Goal: Information Seeking & Learning: Learn about a topic

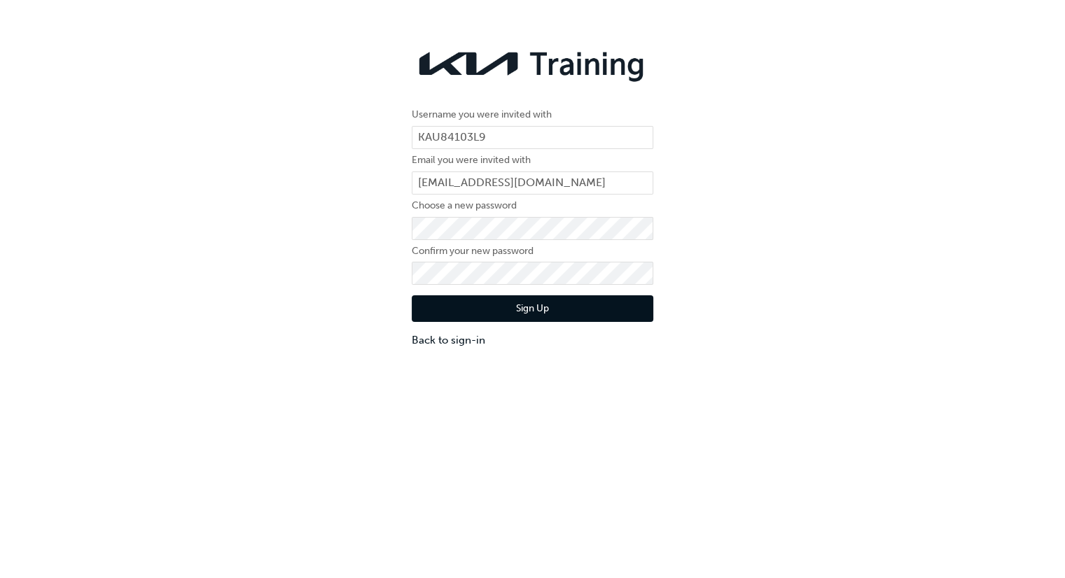
click at [594, 305] on button "Sign Up" at bounding box center [533, 308] width 242 height 27
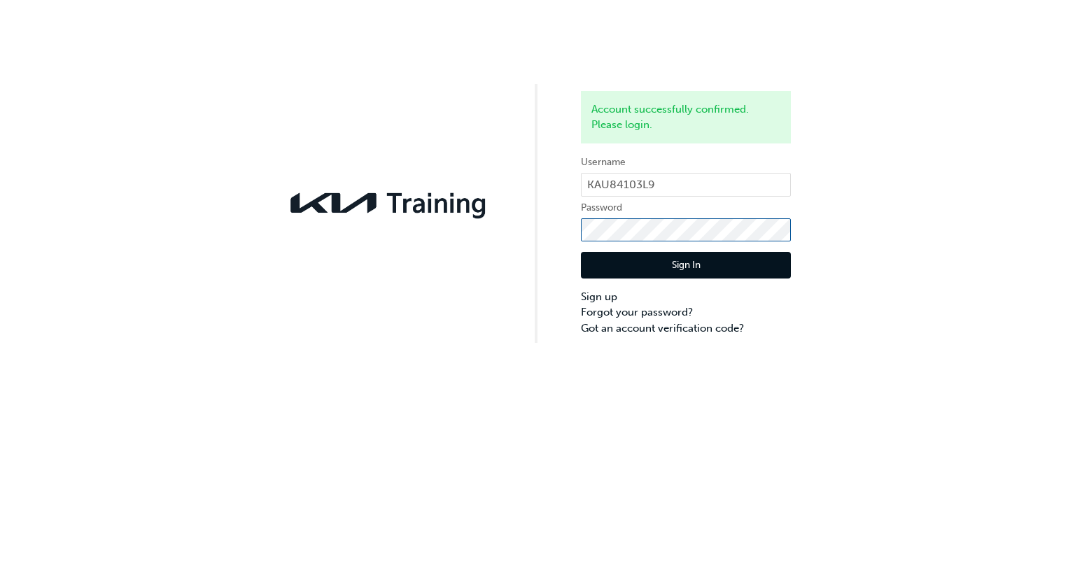
click button "Sign In" at bounding box center [686, 265] width 210 height 27
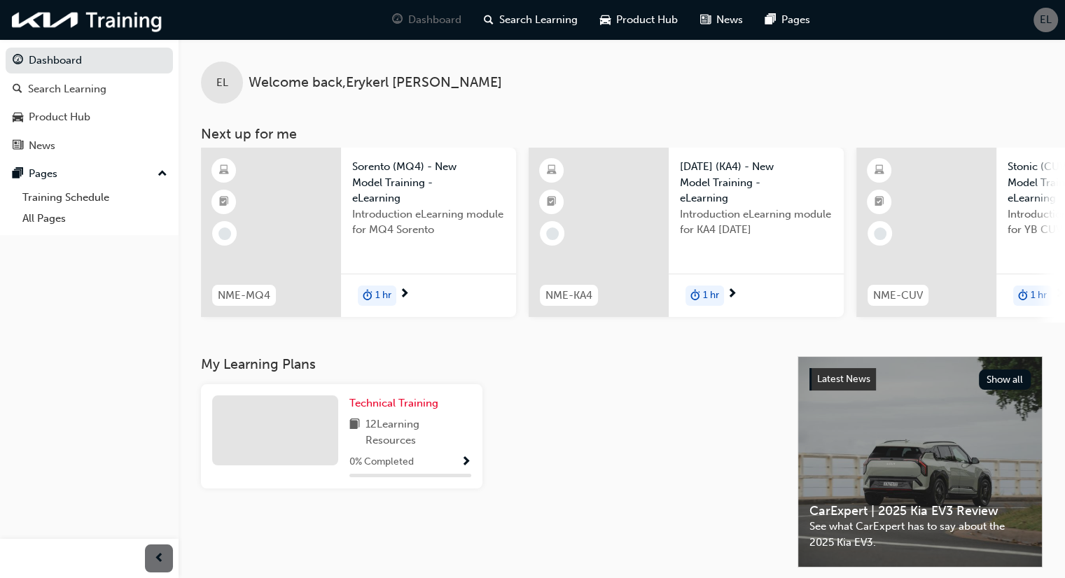
click at [415, 429] on span "12 Learning Resources" at bounding box center [418, 433] width 106 height 32
click at [469, 463] on span "Show Progress" at bounding box center [466, 462] width 11 height 13
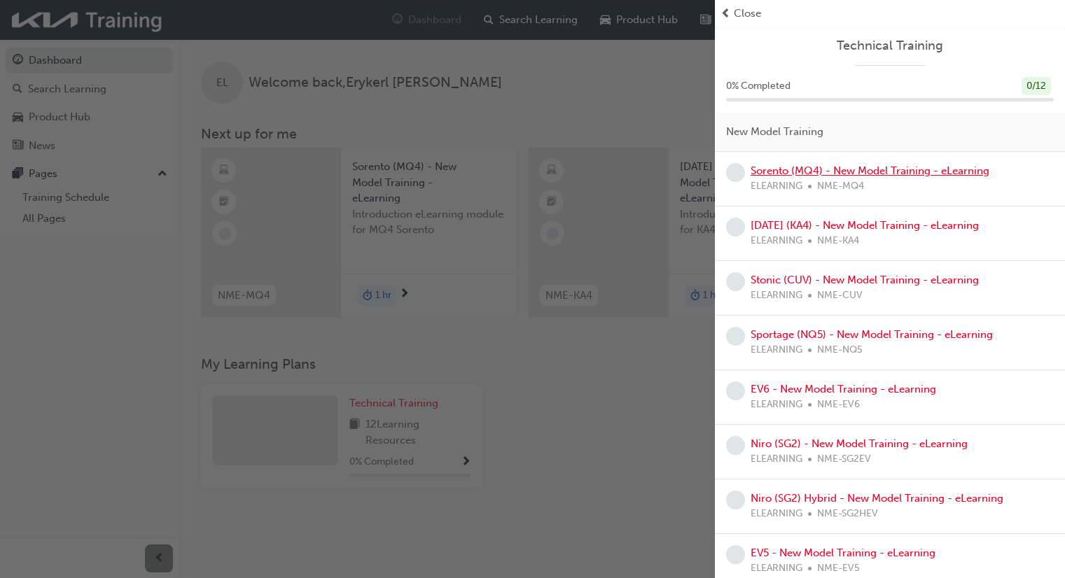
click at [838, 172] on link "Sorento (MQ4) - New Model Training - eLearning" at bounding box center [869, 171] width 239 height 13
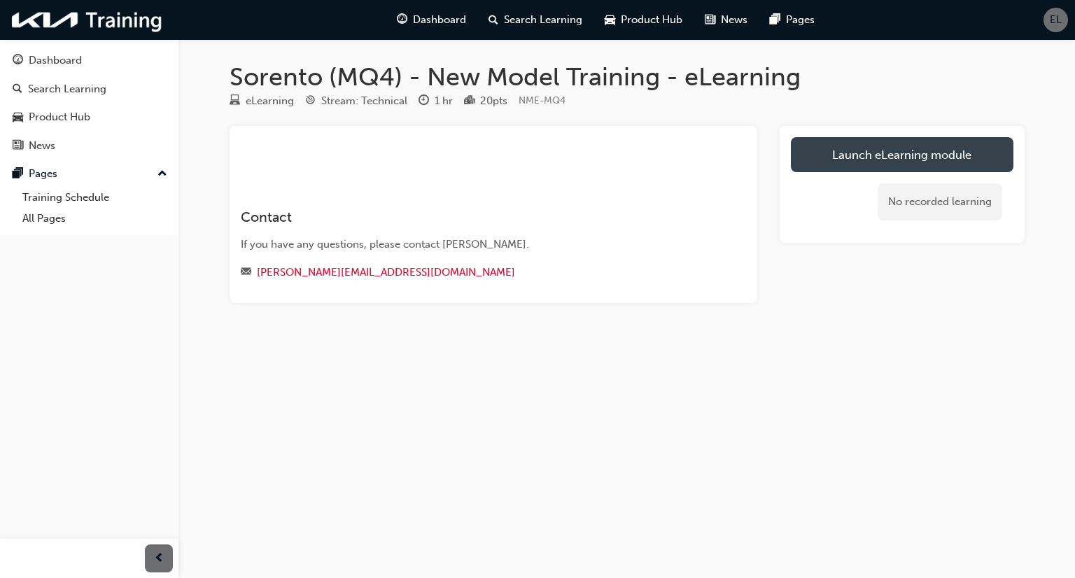
click at [853, 168] on link "Launch eLearning module" at bounding box center [902, 154] width 223 height 35
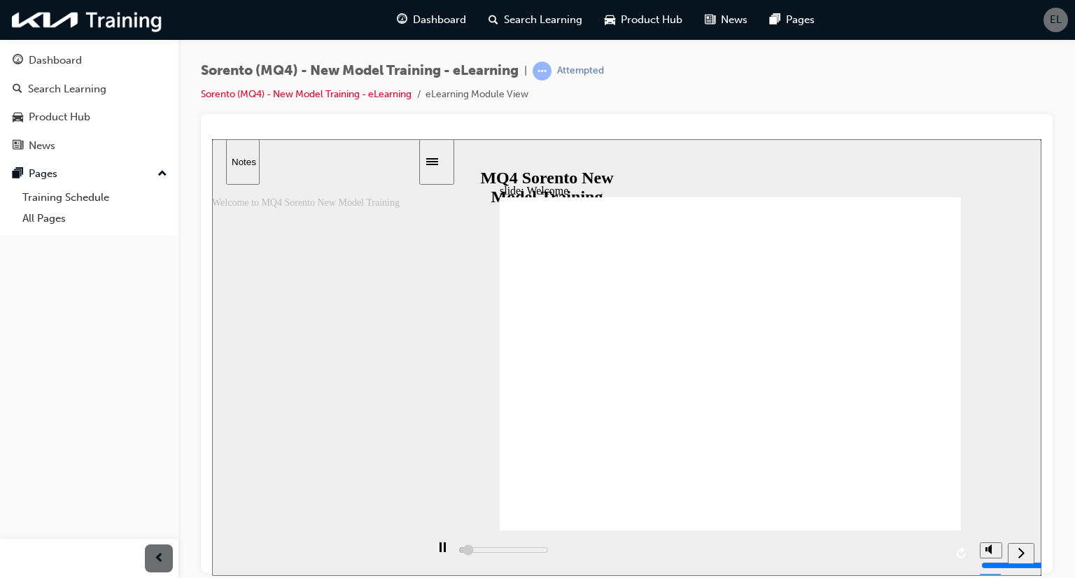
click at [443, 557] on div "play/pause" at bounding box center [443, 554] width 24 height 24
click at [438, 553] on icon "play/pause" at bounding box center [443, 547] width 10 height 11
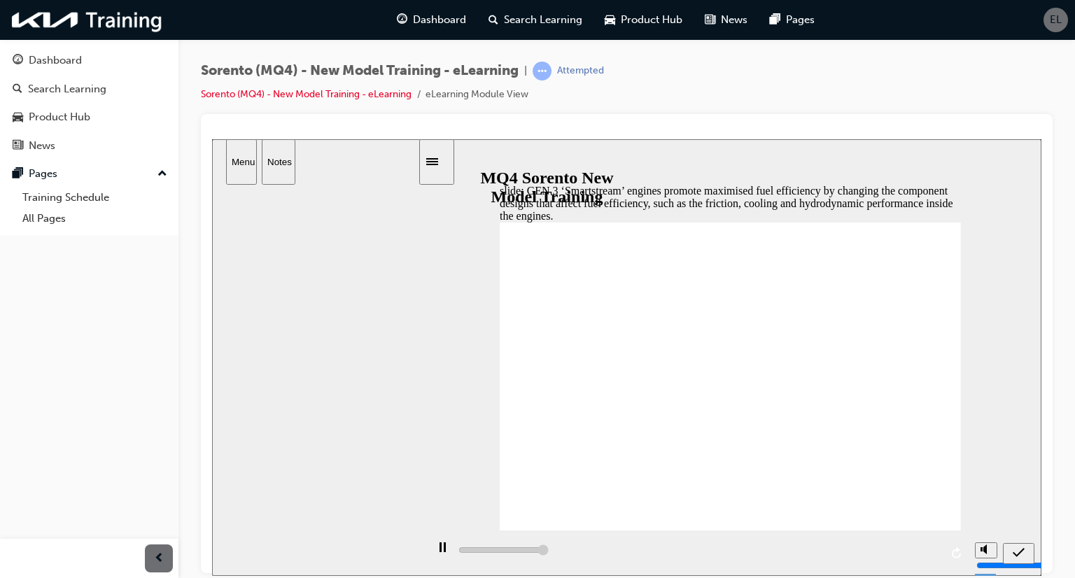
type input "5000"
radio input "true"
click at [1026, 554] on div "submit" at bounding box center [1019, 553] width 20 height 15
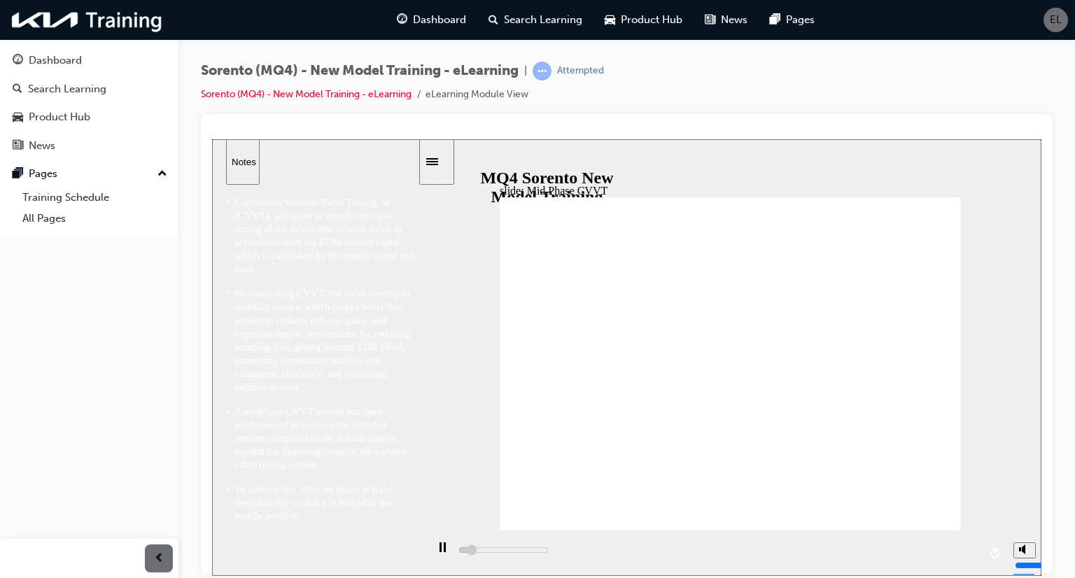
scroll to position [15, 0]
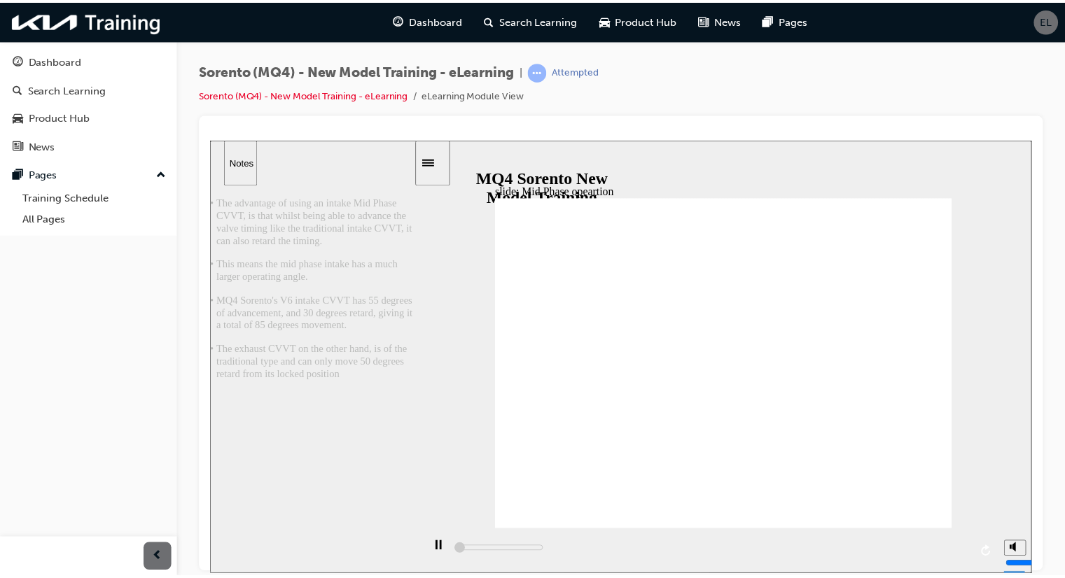
scroll to position [0, 0]
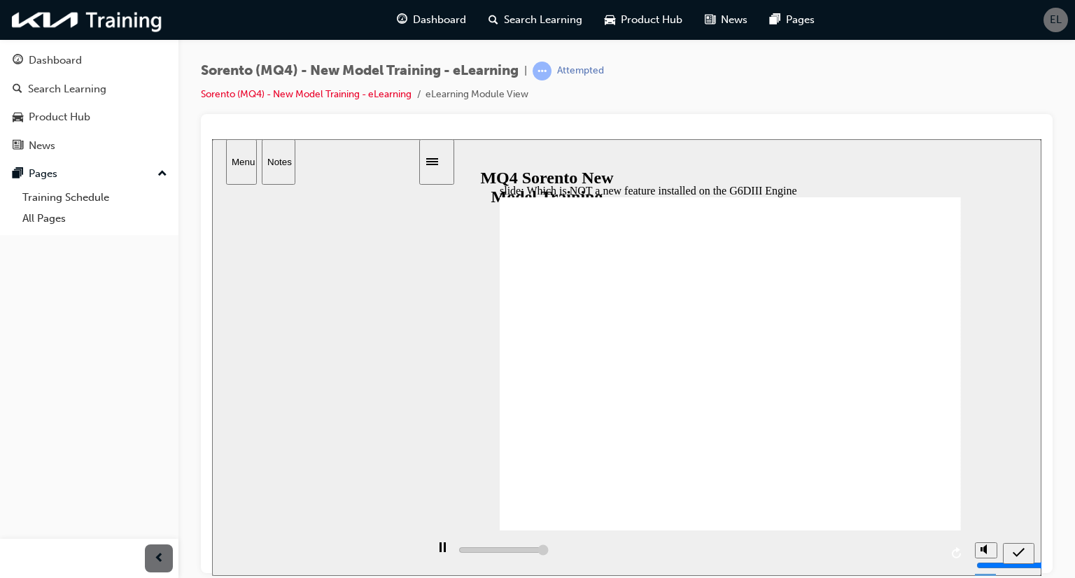
type input "5000"
radio input "false"
radio input "true"
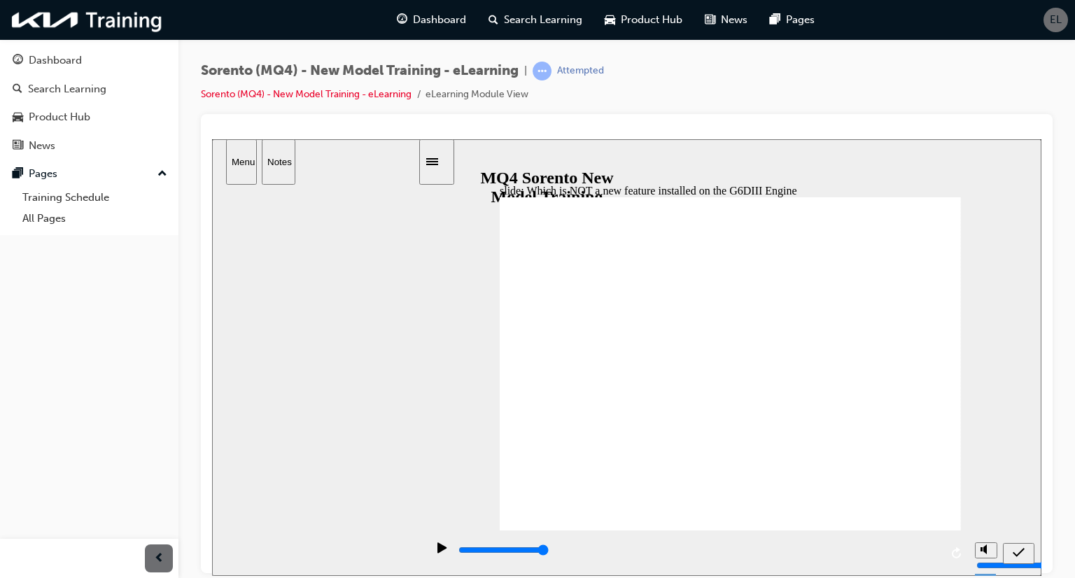
click at [1018, 550] on icon "submit" at bounding box center [1019, 552] width 12 height 13
type input "5000"
radio input "true"
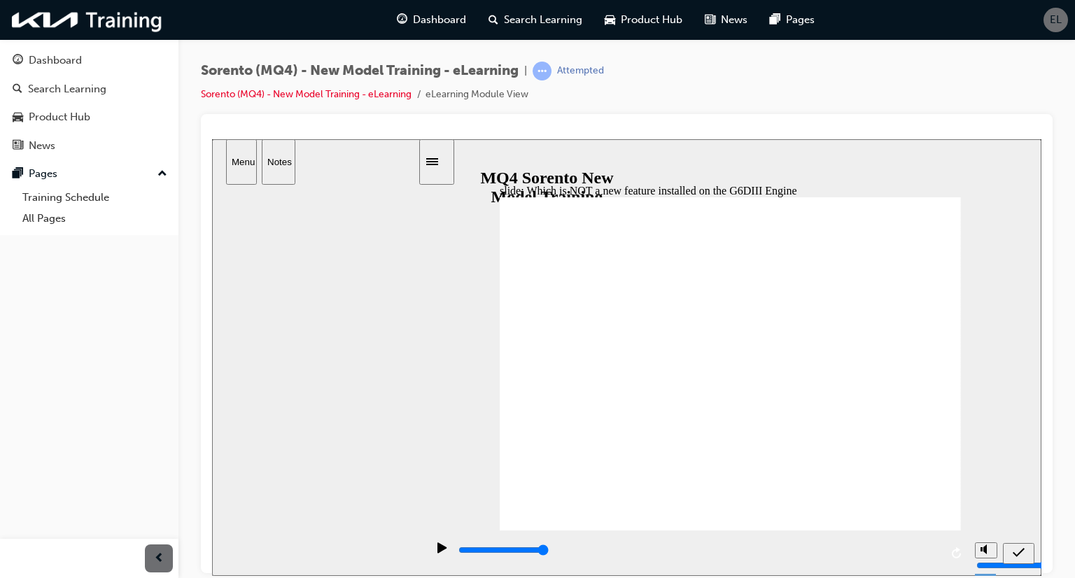
click at [1024, 551] on icon "submit" at bounding box center [1019, 552] width 12 height 13
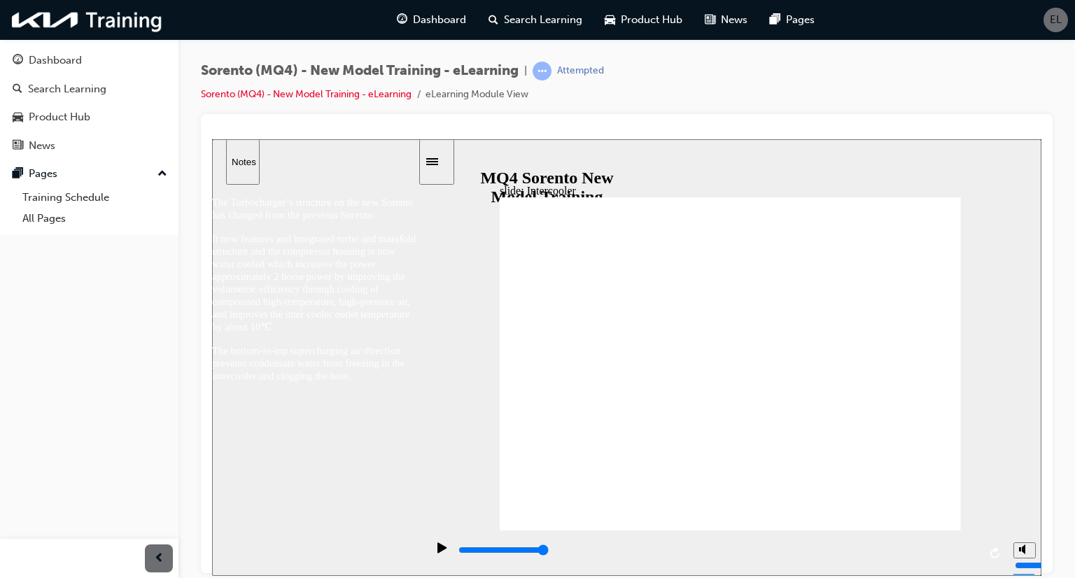
type input "4800"
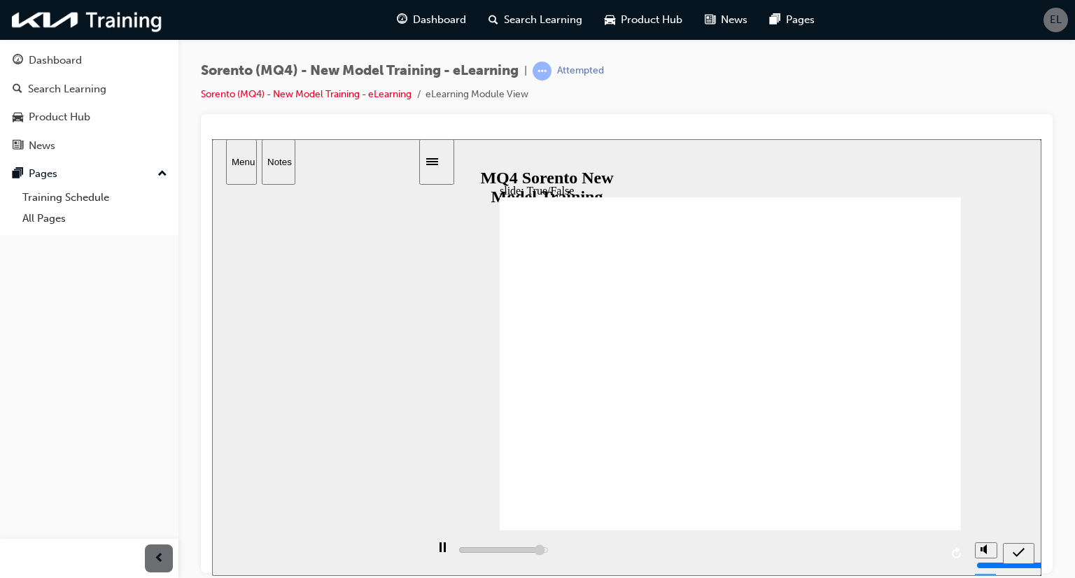
radio input "true"
click at [1012, 551] on div "submit" at bounding box center [1019, 553] width 20 height 15
type input "5000"
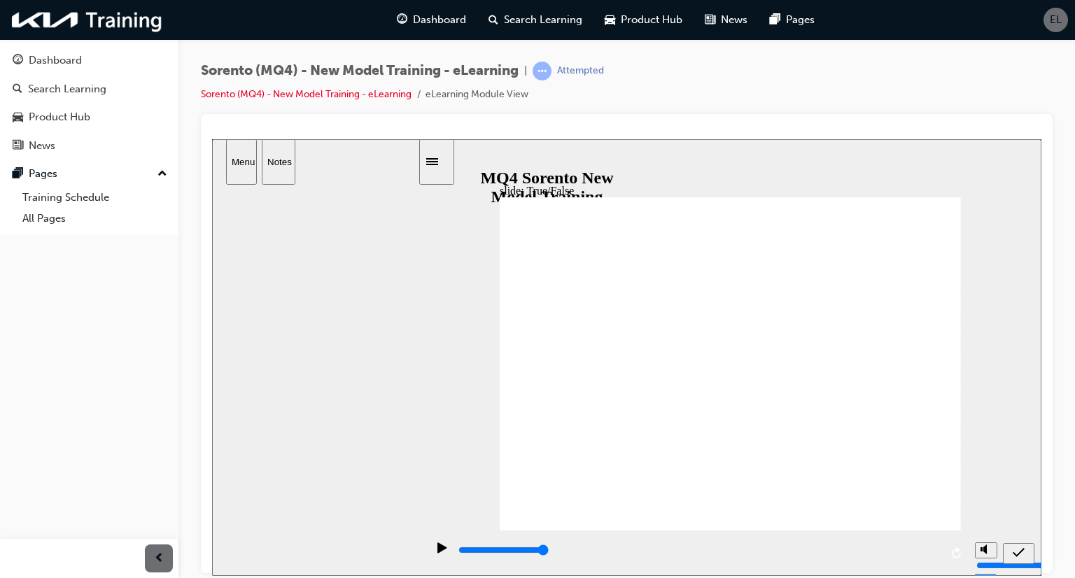
radio input "false"
radio input "true"
click at [1025, 547] on div "submit" at bounding box center [1019, 553] width 20 height 15
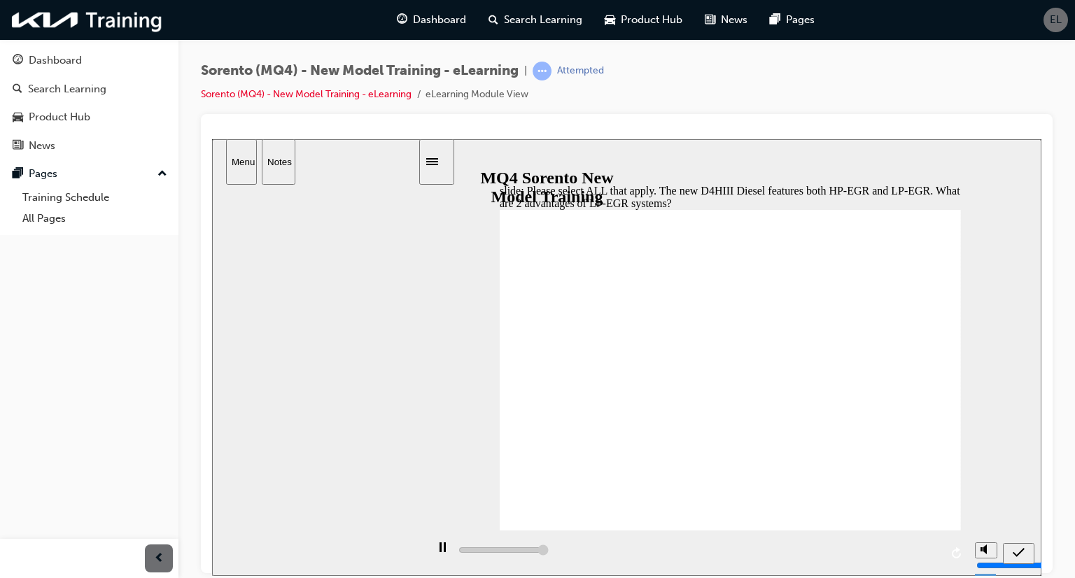
type input "5000"
checkbox input "true"
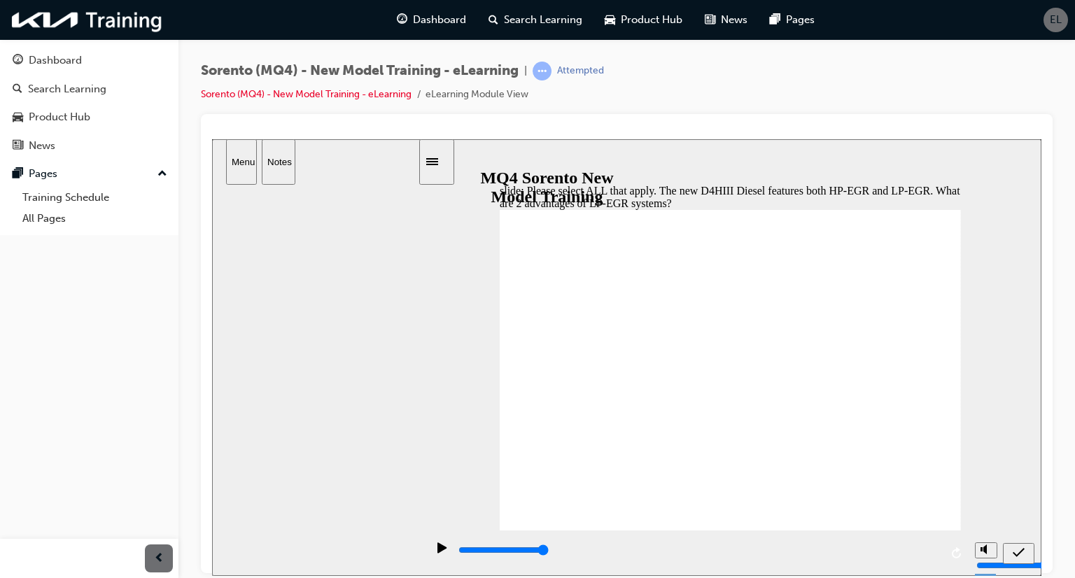
click at [1023, 555] on icon "submit" at bounding box center [1019, 552] width 12 height 13
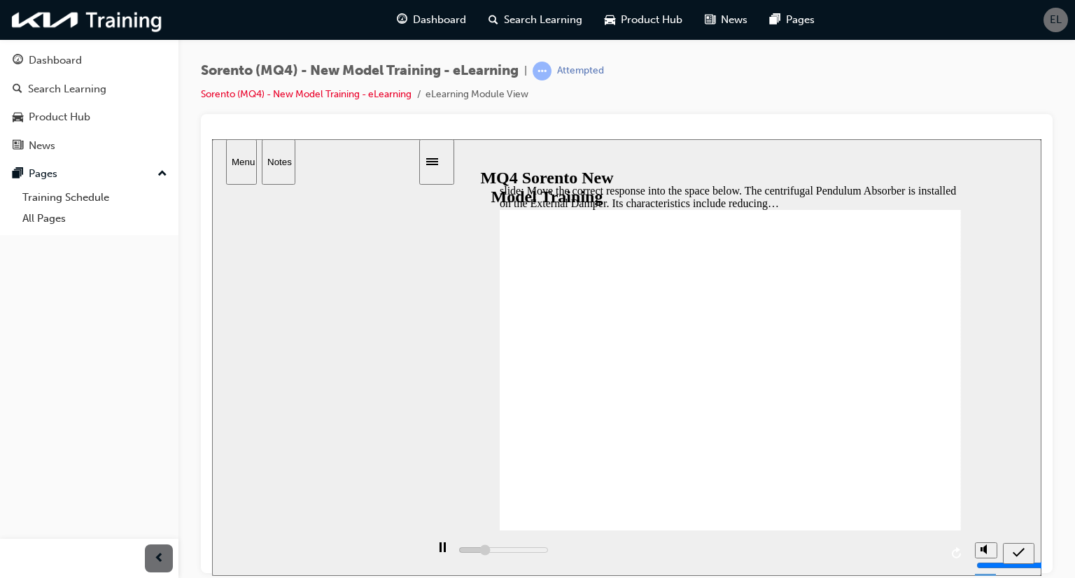
drag, startPoint x: 902, startPoint y: 436, endPoint x: 902, endPoint y: 288, distance: 147.7
click at [1021, 553] on icon "submit" at bounding box center [1019, 552] width 12 height 13
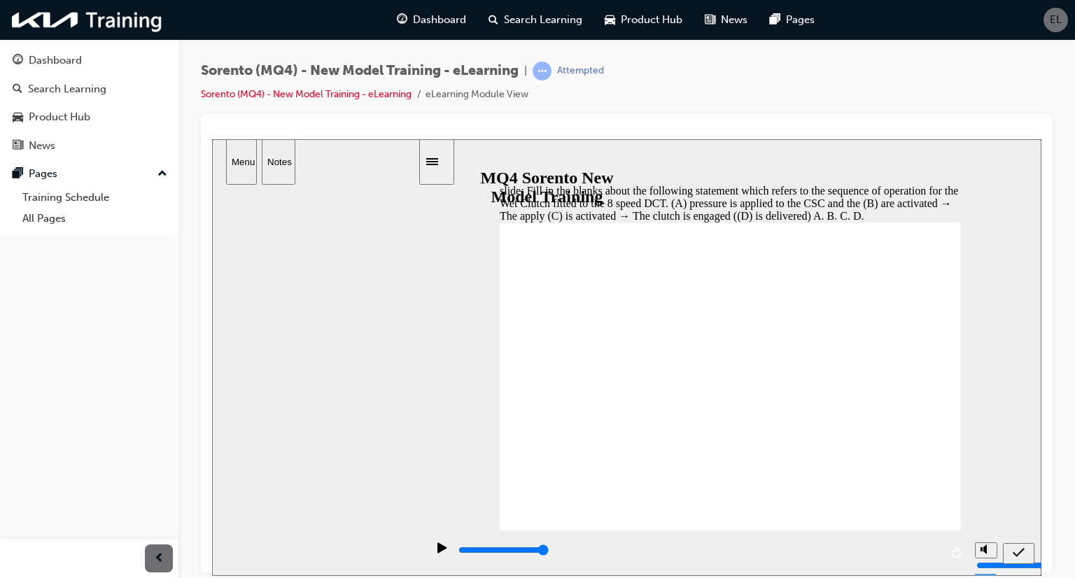
click at [1017, 554] on icon "submit" at bounding box center [1019, 551] width 12 height 9
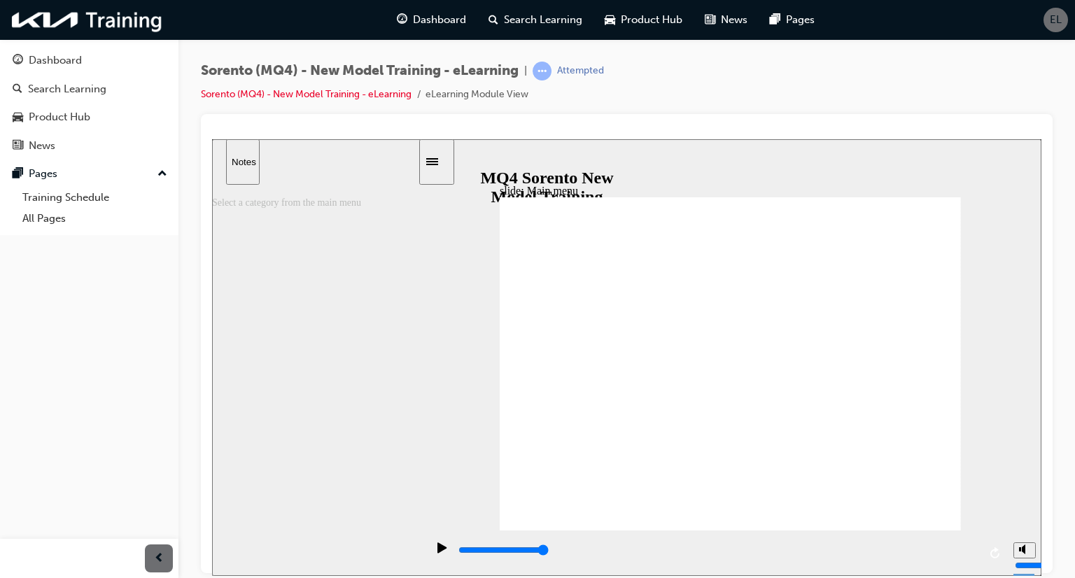
type input "5000"
click at [87, 214] on link "All Pages" at bounding box center [95, 219] width 156 height 22
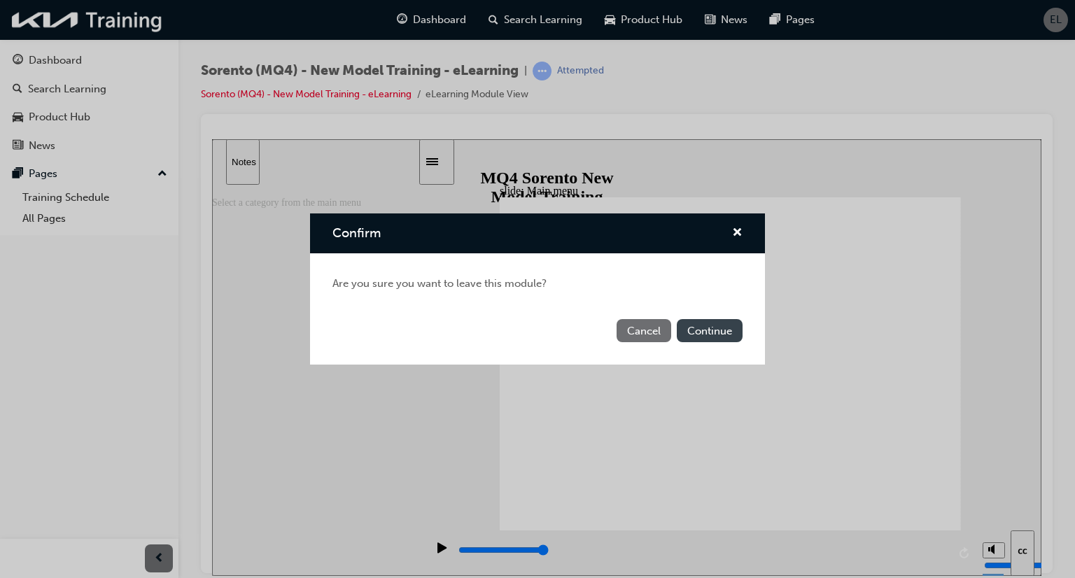
click at [712, 341] on button "Continue" at bounding box center [710, 330] width 66 height 23
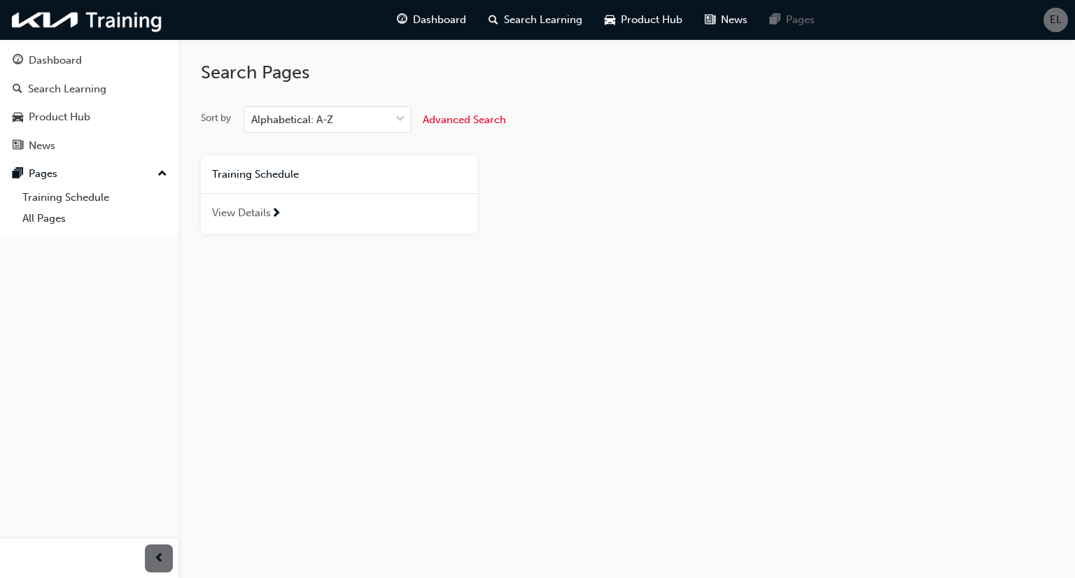
click at [344, 183] on div "Training Schedule" at bounding box center [339, 174] width 277 height 39
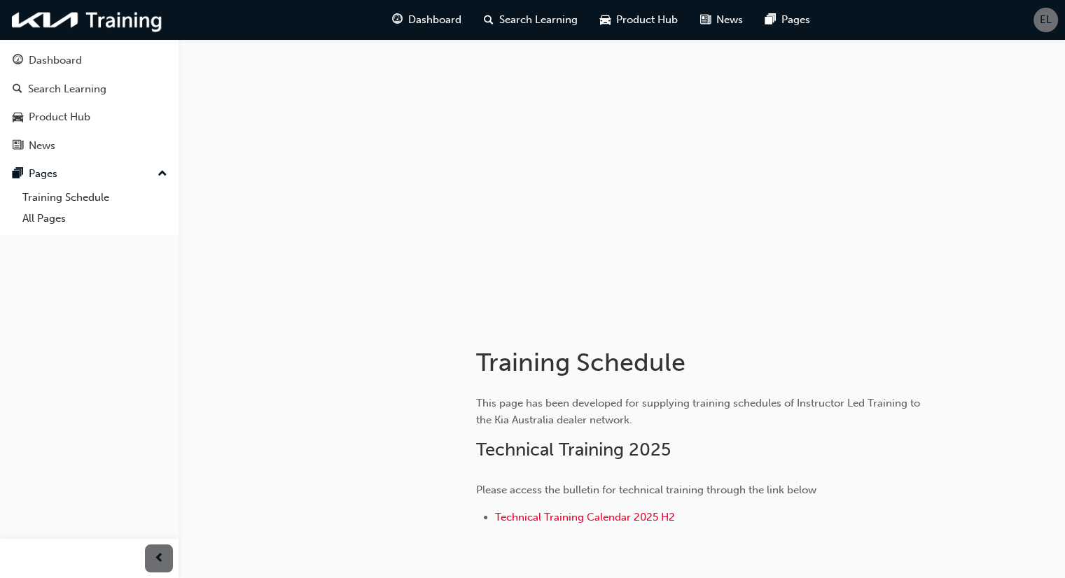
scroll to position [86, 0]
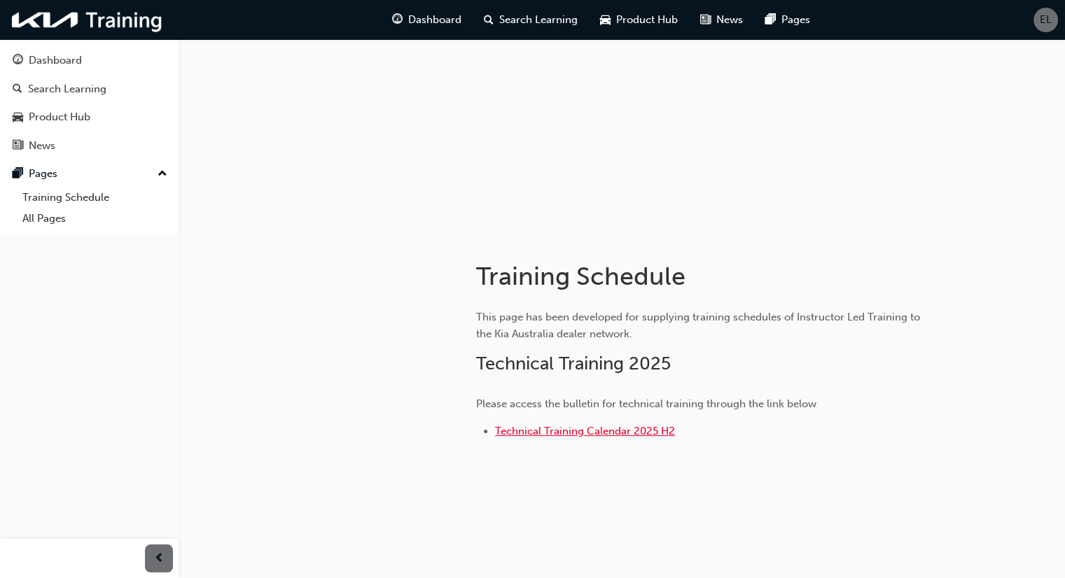
click at [540, 431] on span "Technical Training Calendar 2025 H2" at bounding box center [585, 431] width 180 height 13
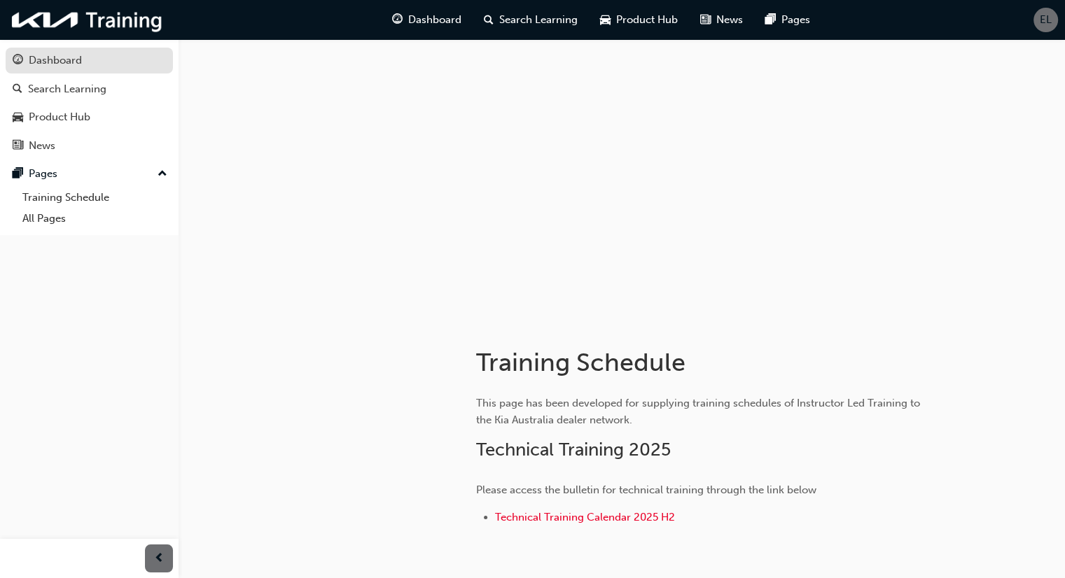
click at [118, 67] on div "Dashboard" at bounding box center [89, 61] width 153 height 18
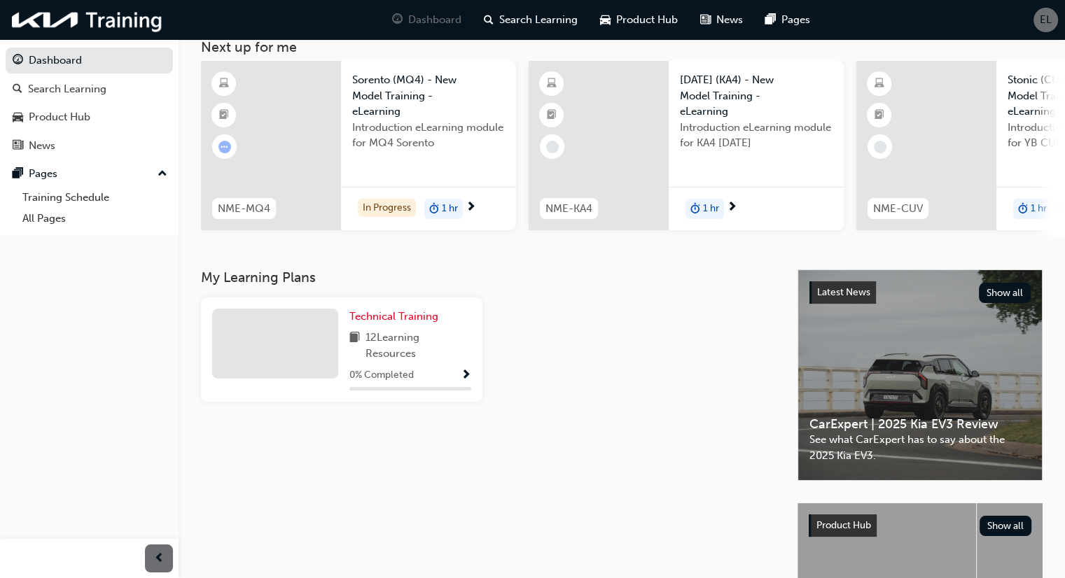
scroll to position [88, 0]
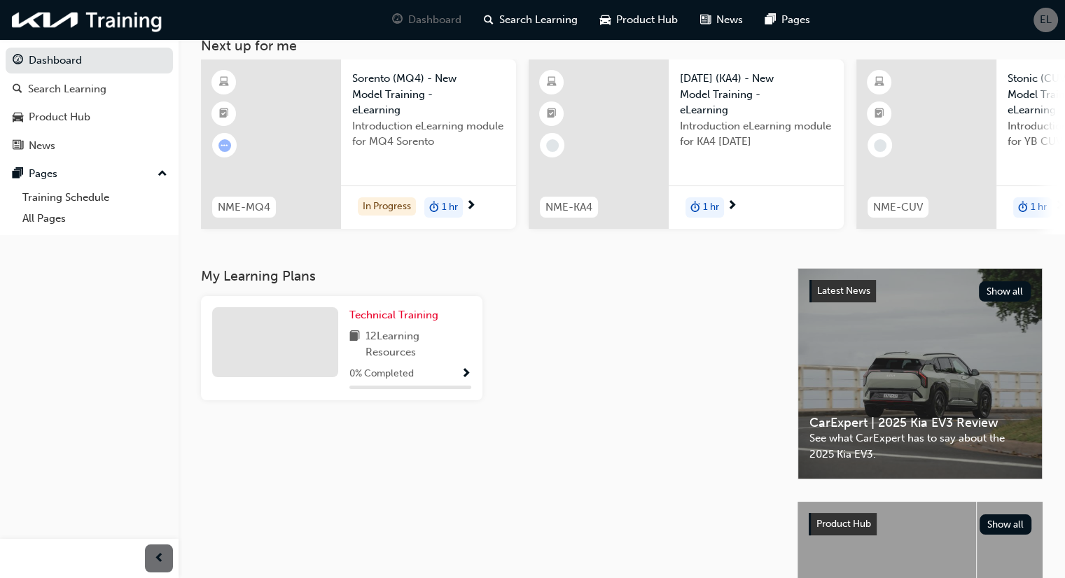
click at [468, 379] on span "Show Progress" at bounding box center [466, 374] width 11 height 13
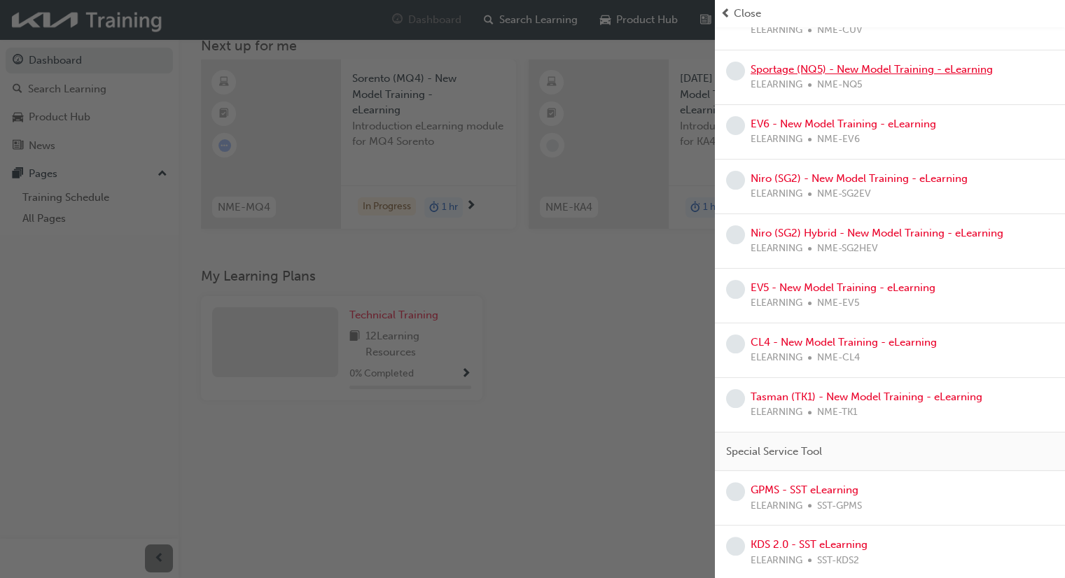
scroll to position [0, 0]
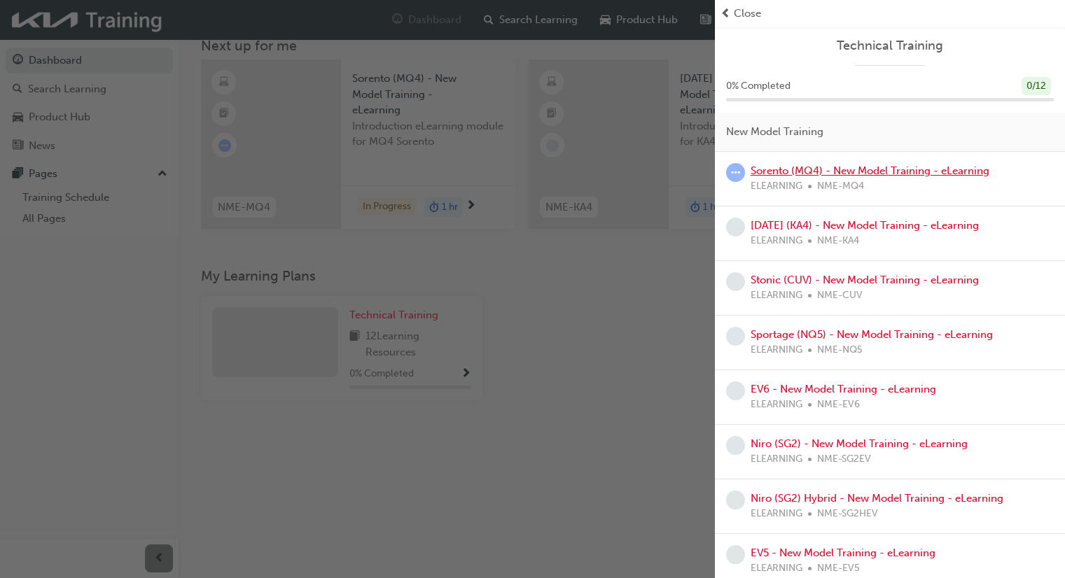
click at [920, 172] on link "Sorento (MQ4) - New Model Training - eLearning" at bounding box center [869, 171] width 239 height 13
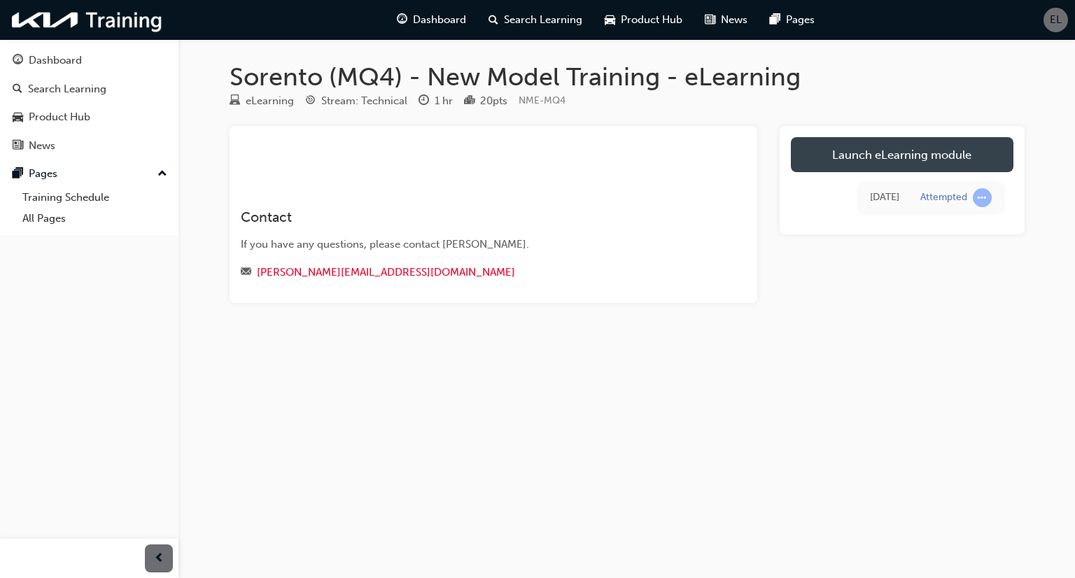
click at [854, 165] on link "Launch eLearning module" at bounding box center [902, 154] width 223 height 35
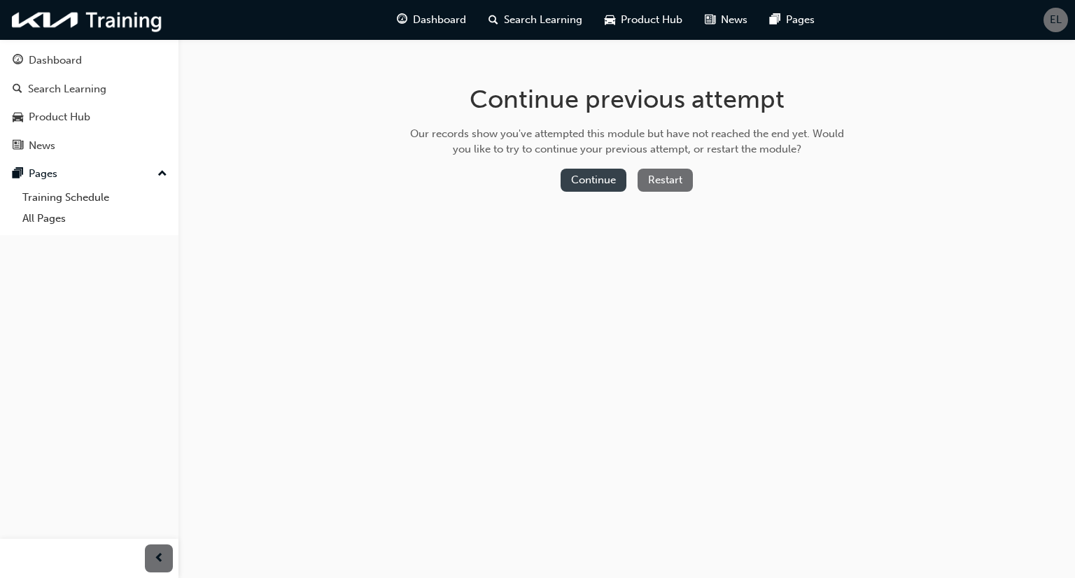
click at [589, 182] on button "Continue" at bounding box center [594, 180] width 66 height 23
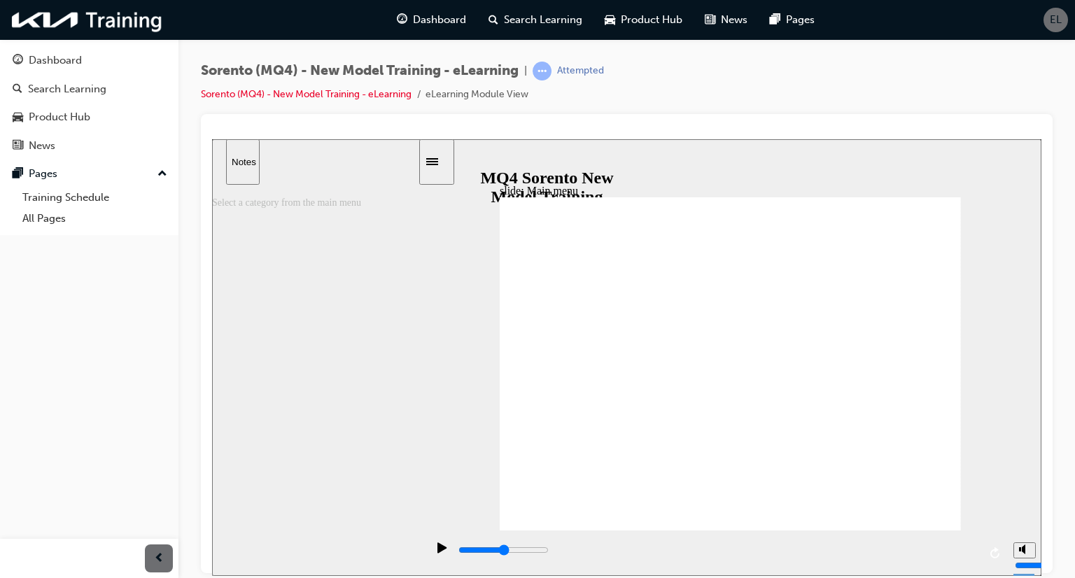
type input "5000"
click at [1059, 27] on span "EL" at bounding box center [1056, 20] width 12 height 16
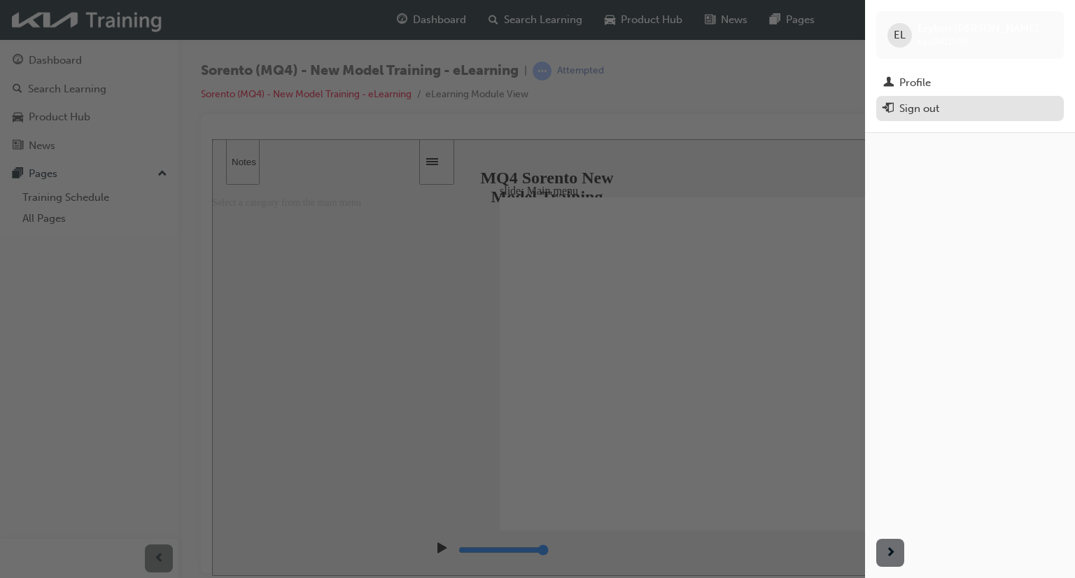
click at [963, 99] on button "Sign out" at bounding box center [970, 109] width 188 height 26
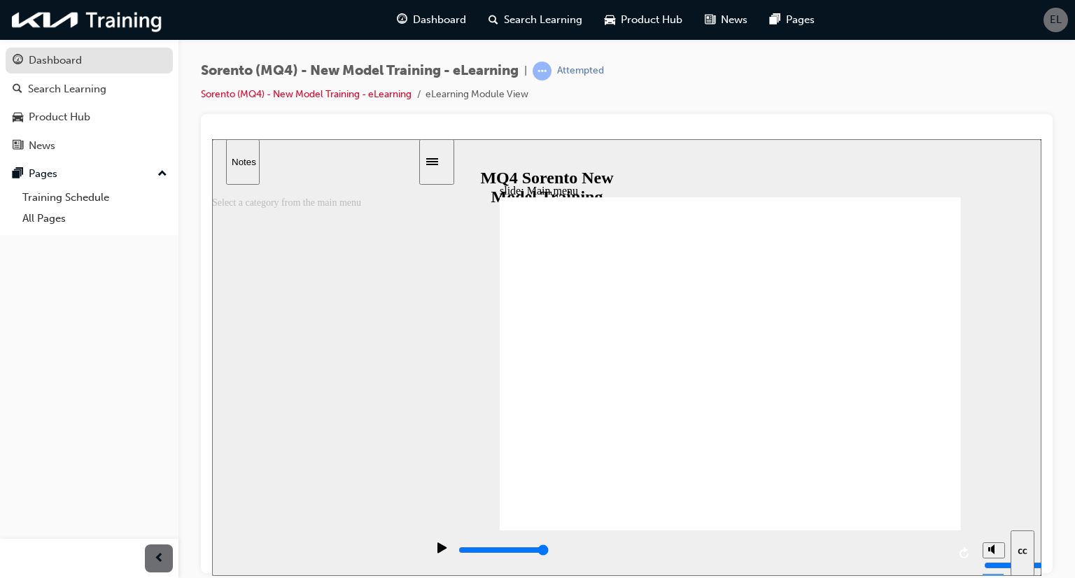
click at [81, 70] on link "Dashboard" at bounding box center [89, 61] width 167 height 26
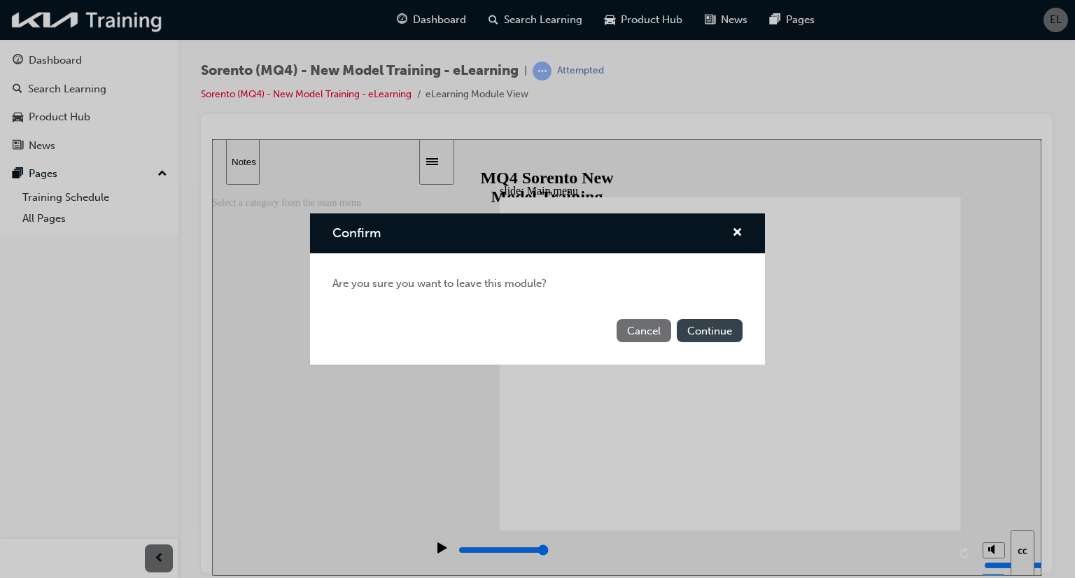
click at [693, 330] on button "Continue" at bounding box center [710, 330] width 66 height 23
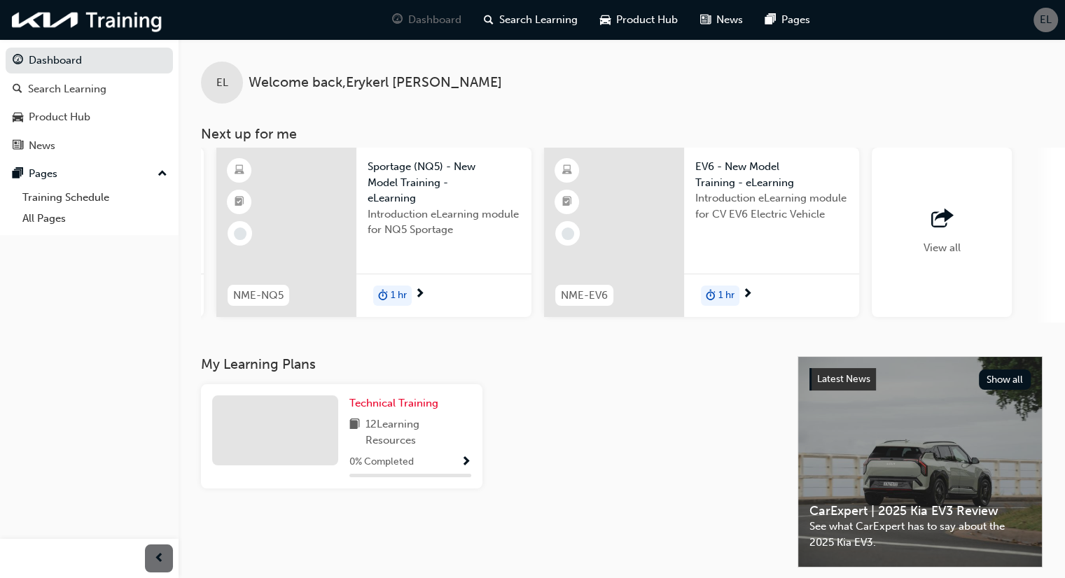
scroll to position [0, 972]
click at [1039, 24] on div "EL" at bounding box center [1045, 20] width 25 height 25
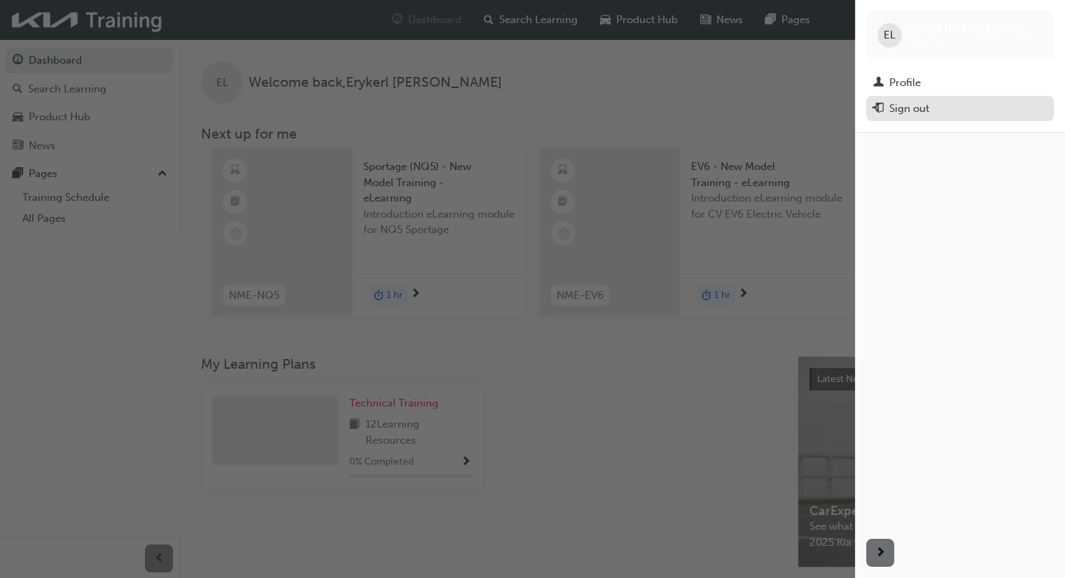
click at [952, 102] on div "Sign out" at bounding box center [960, 109] width 174 height 18
